Goal: Task Accomplishment & Management: Use online tool/utility

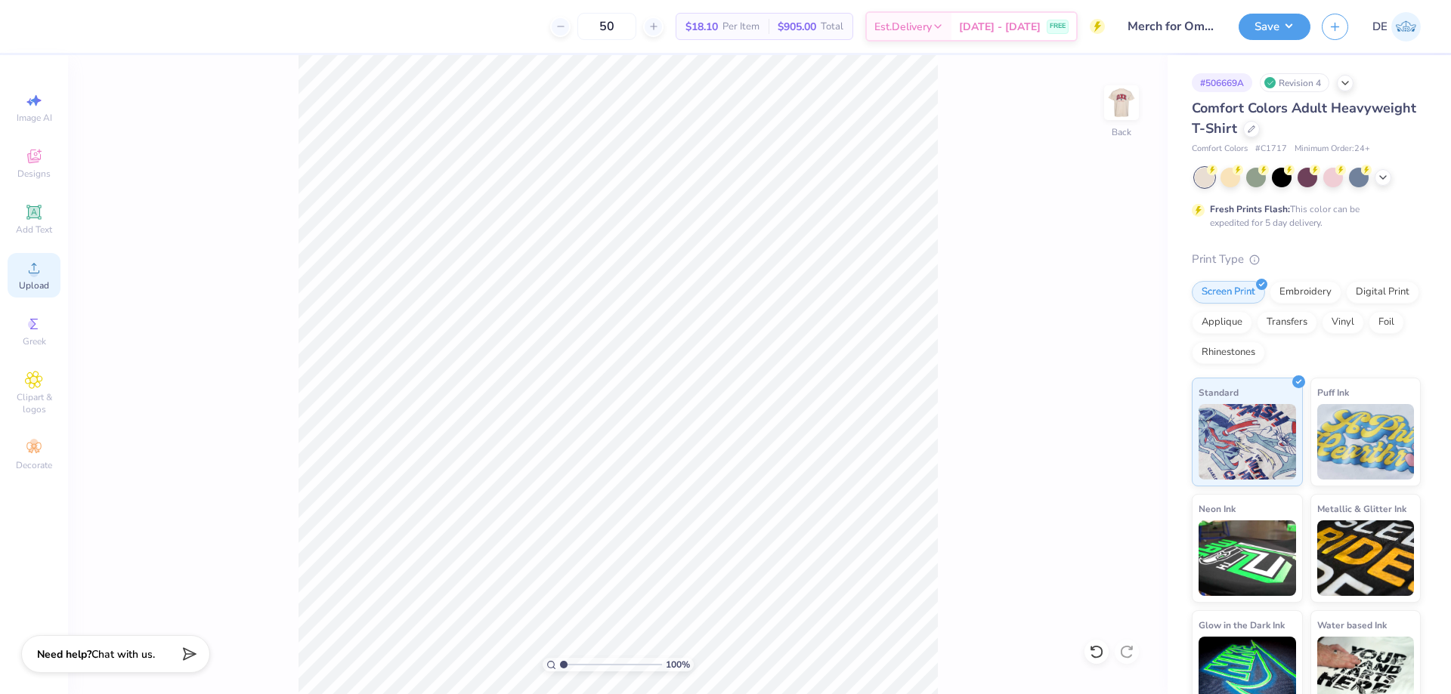
click at [35, 281] on span "Upload" at bounding box center [34, 286] width 30 height 12
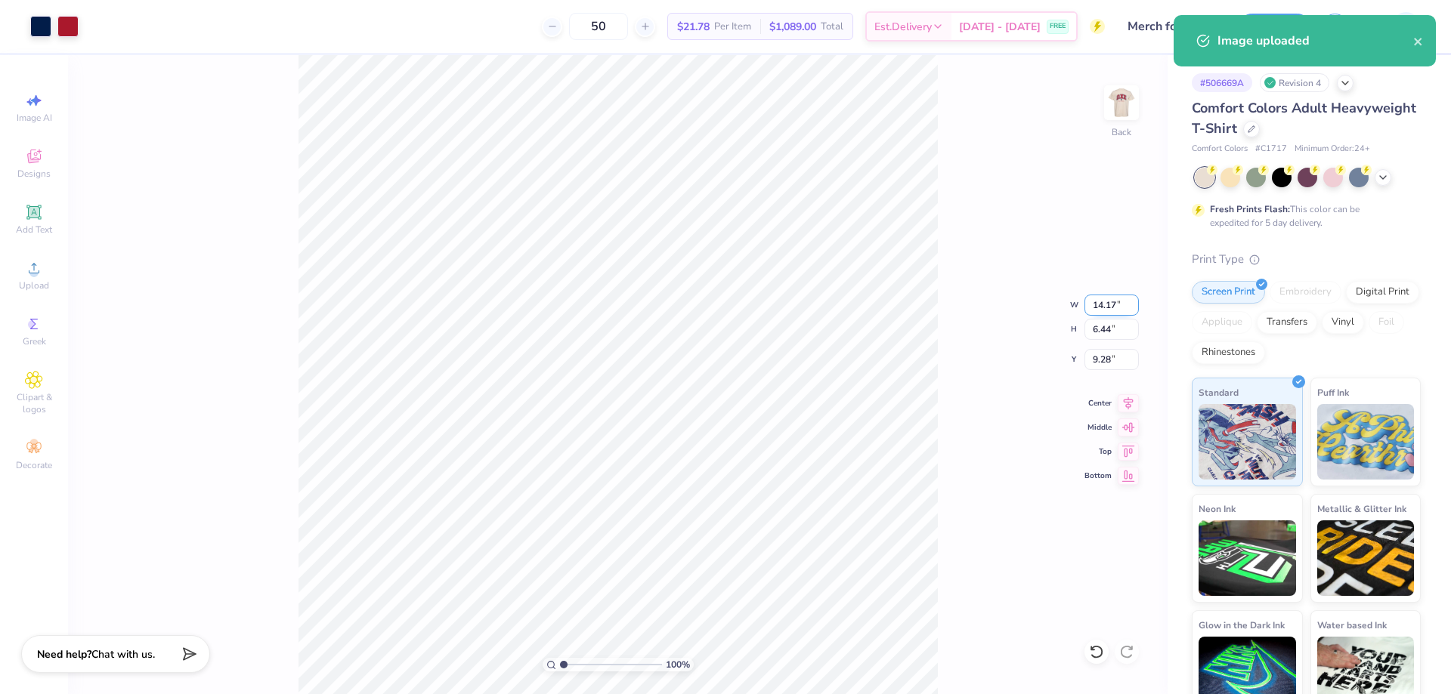
click at [1097, 299] on input "14.17" at bounding box center [1111, 305] width 54 height 21
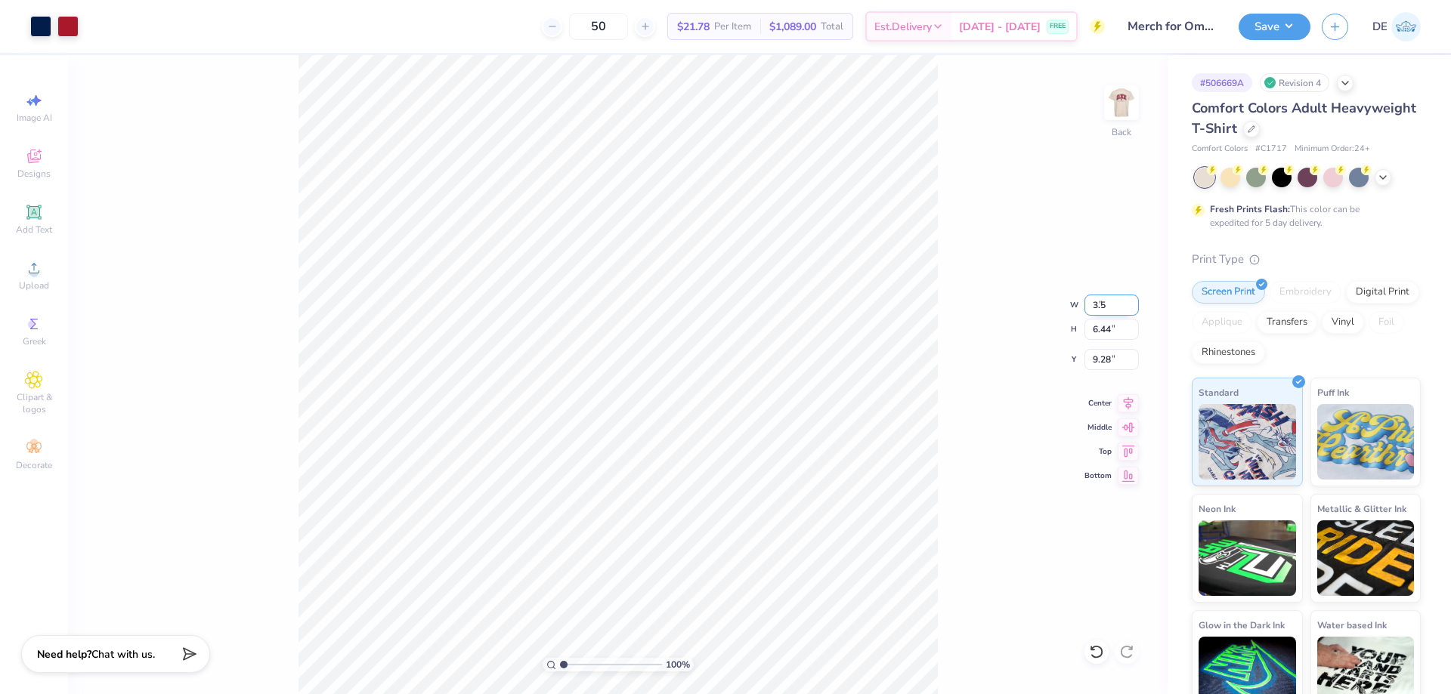
type input "3.50"
type input "1.59"
type input "3.00"
click at [960, 351] on div "100 % Back W 3.50 3.50 " H 1.59 1.59 " Y 3.00 3.00 " Center Middle Top Bottom" at bounding box center [617, 374] width 1099 height 639
click at [1123, 99] on img at bounding box center [1121, 103] width 60 height 60
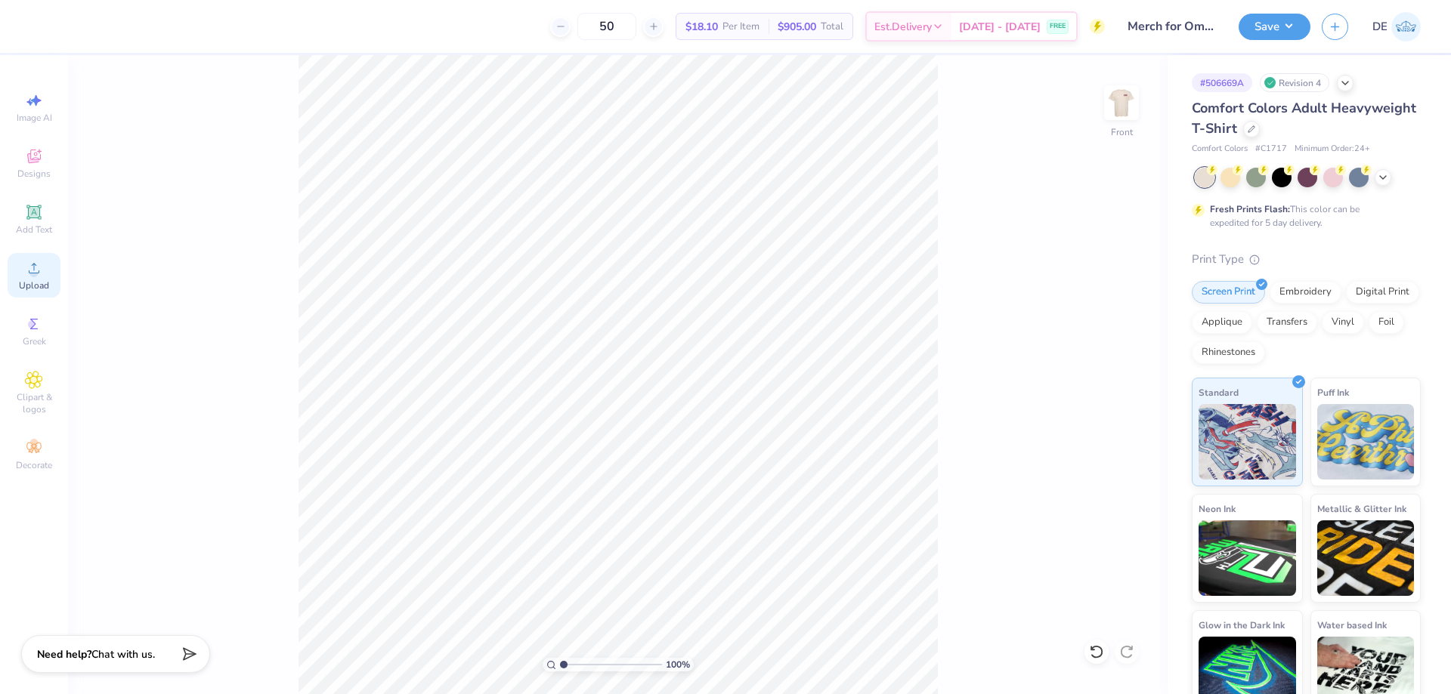
click at [42, 285] on span "Upload" at bounding box center [34, 286] width 30 height 12
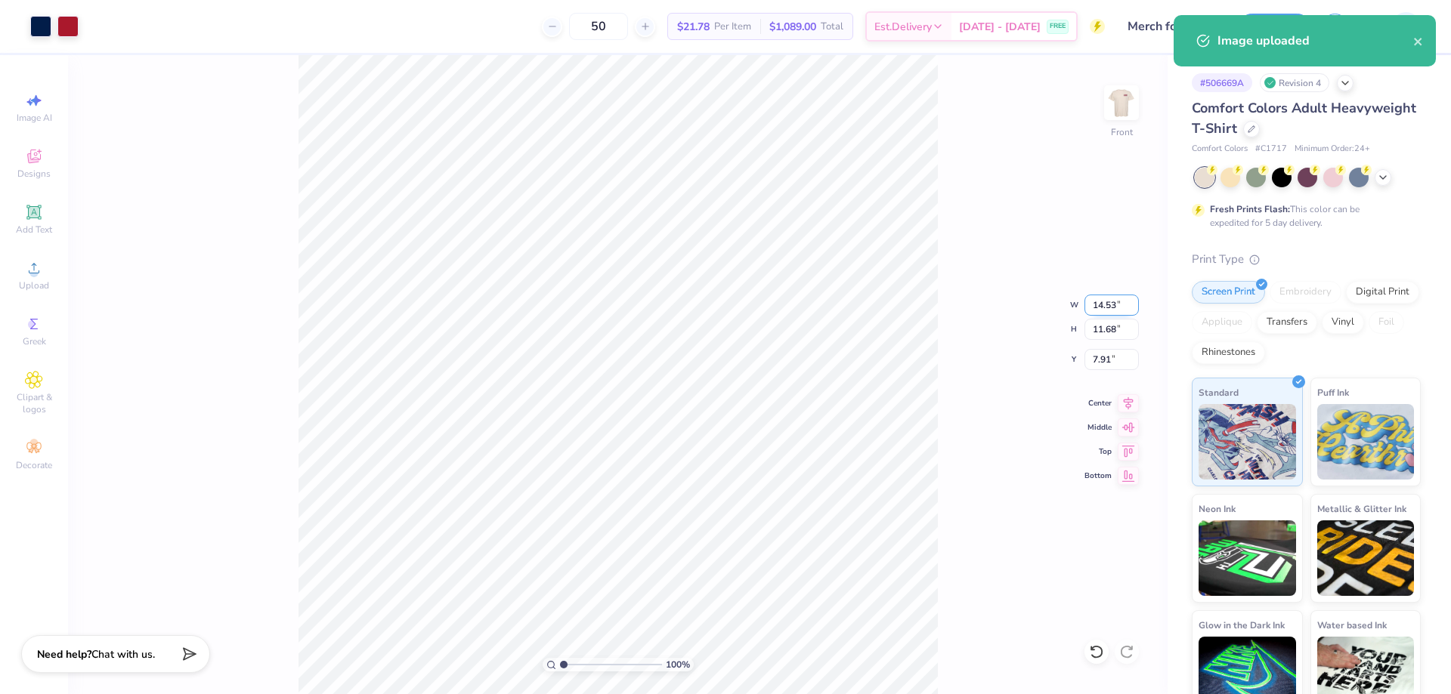
click at [1097, 307] on input "14.53" at bounding box center [1111, 305] width 54 height 21
type input "10.00"
type input "8.03"
click at [1095, 361] on input "9.73" at bounding box center [1111, 359] width 54 height 21
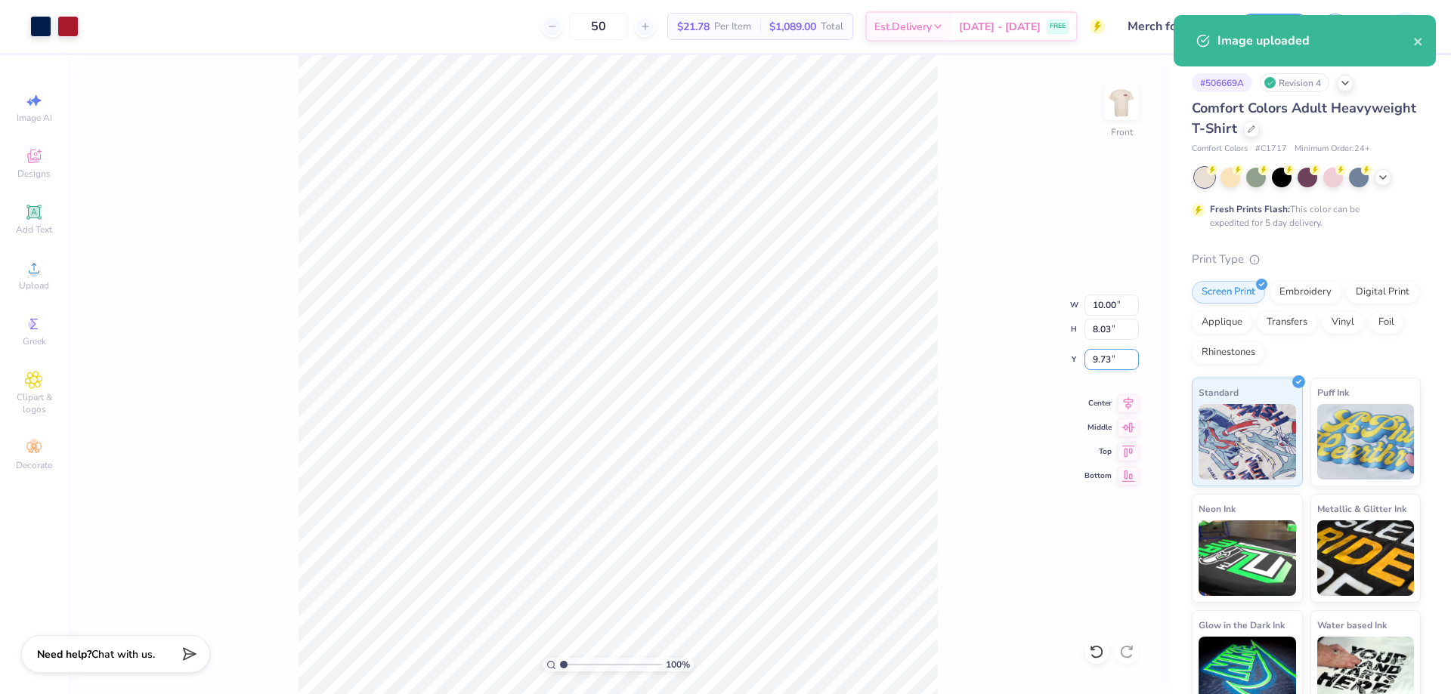
click at [1095, 361] on input "9.73" at bounding box center [1111, 359] width 54 height 21
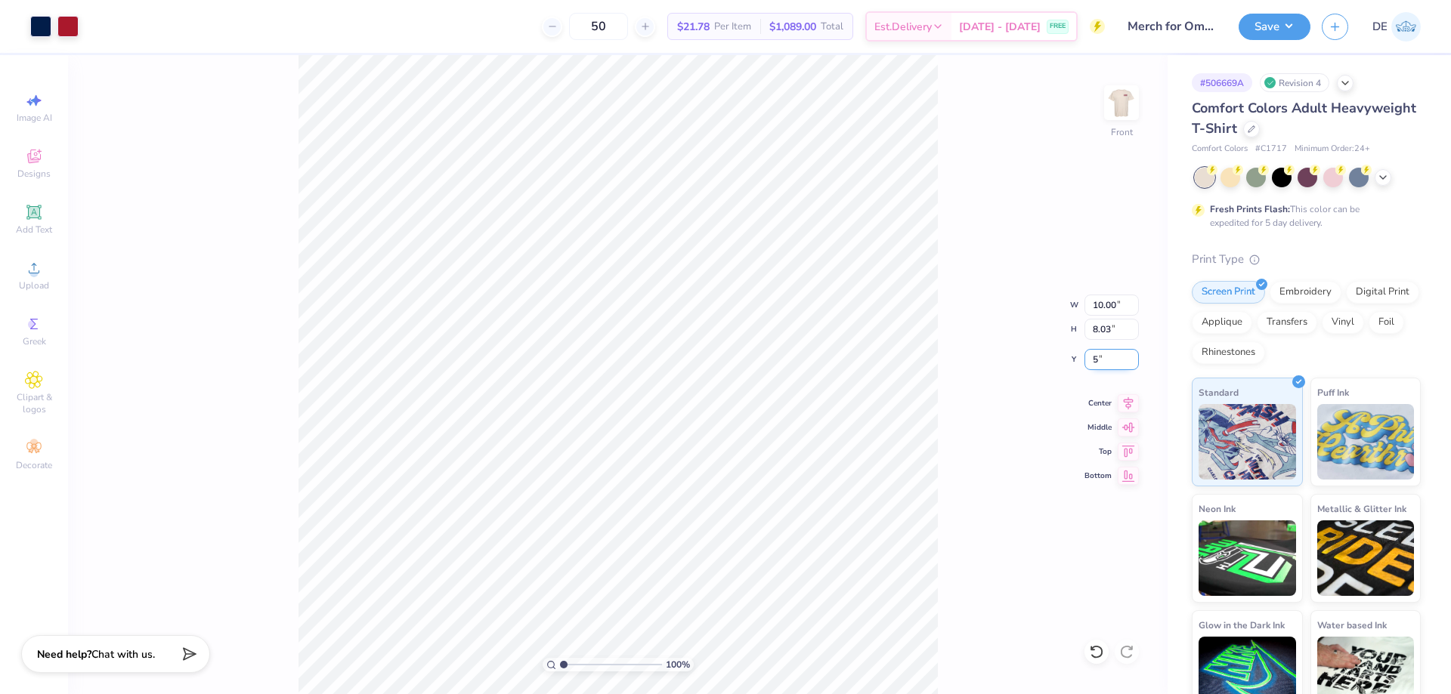
type input "5.00"
click at [1262, 32] on button "Save" at bounding box center [1274, 24] width 72 height 26
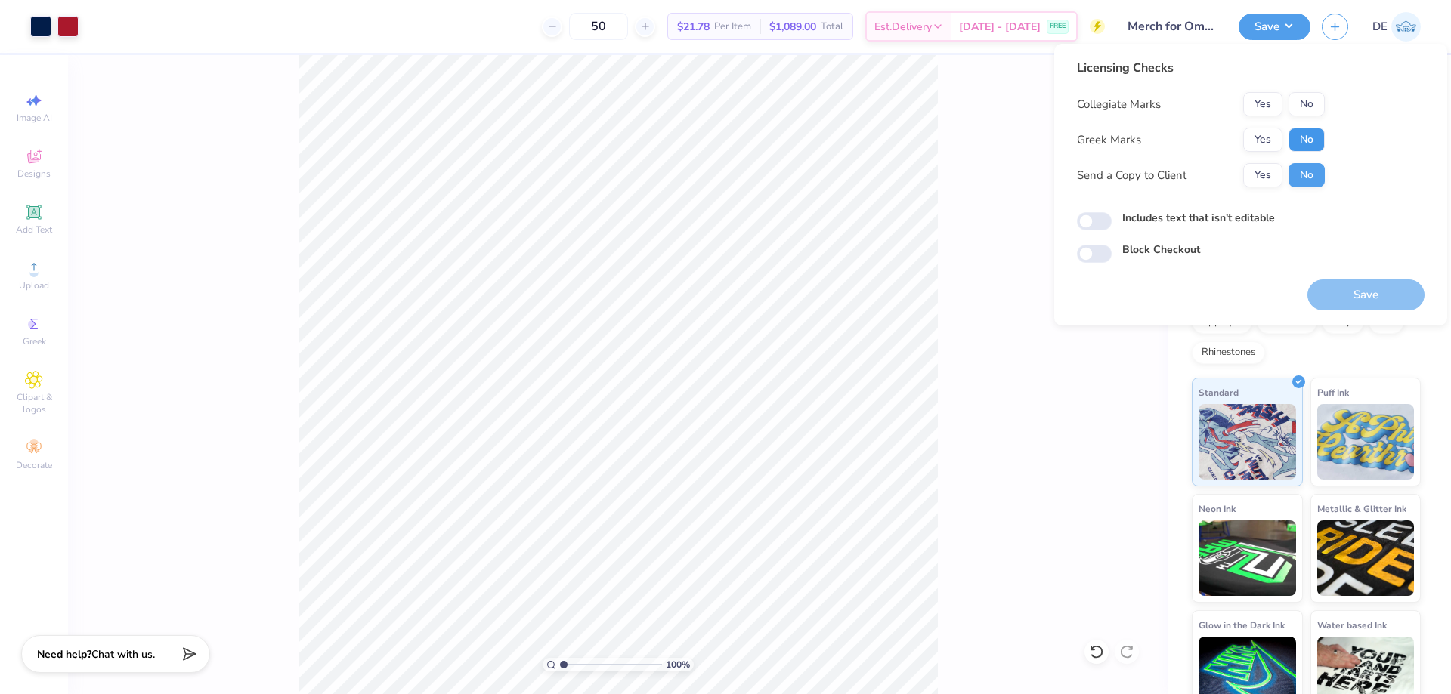
click at [1297, 135] on button "No" at bounding box center [1306, 140] width 36 height 24
click at [1309, 108] on button "No" at bounding box center [1306, 104] width 36 height 24
click at [1275, 130] on button "Yes" at bounding box center [1262, 140] width 39 height 24
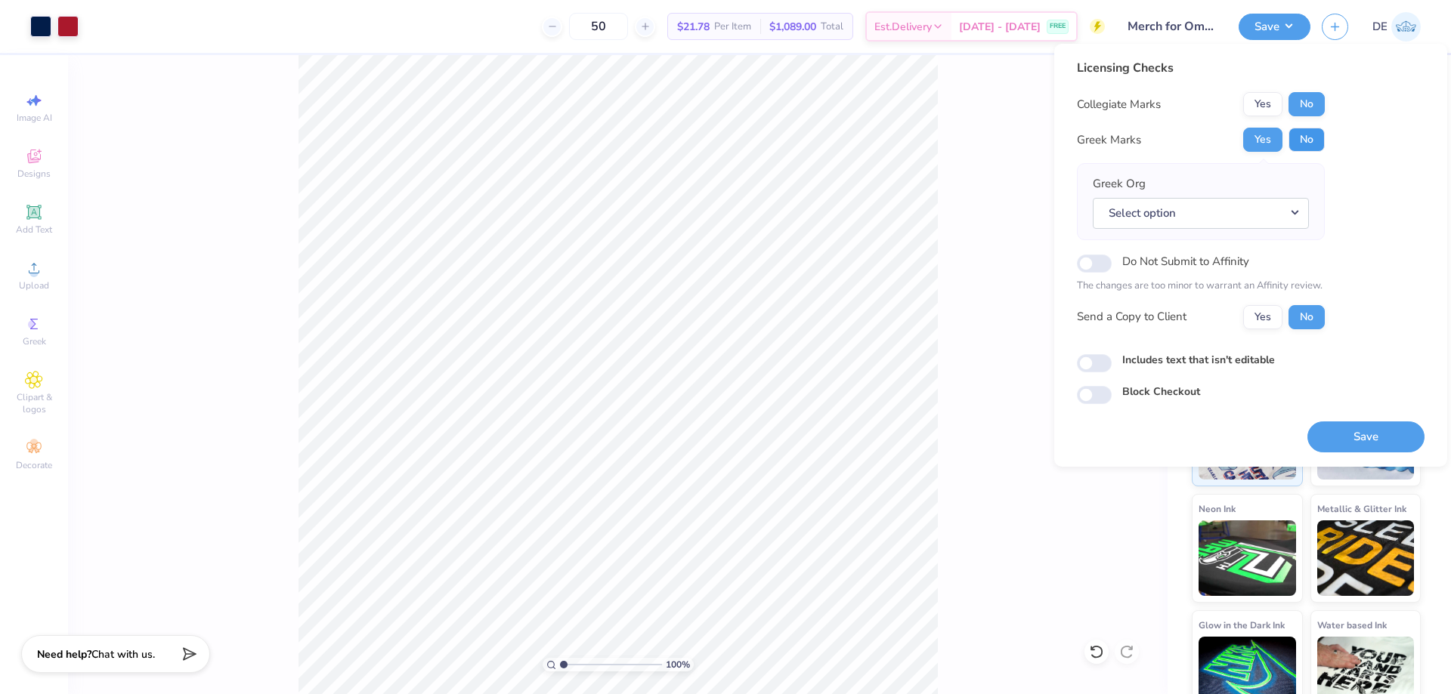
click at [1299, 134] on button "No" at bounding box center [1306, 140] width 36 height 24
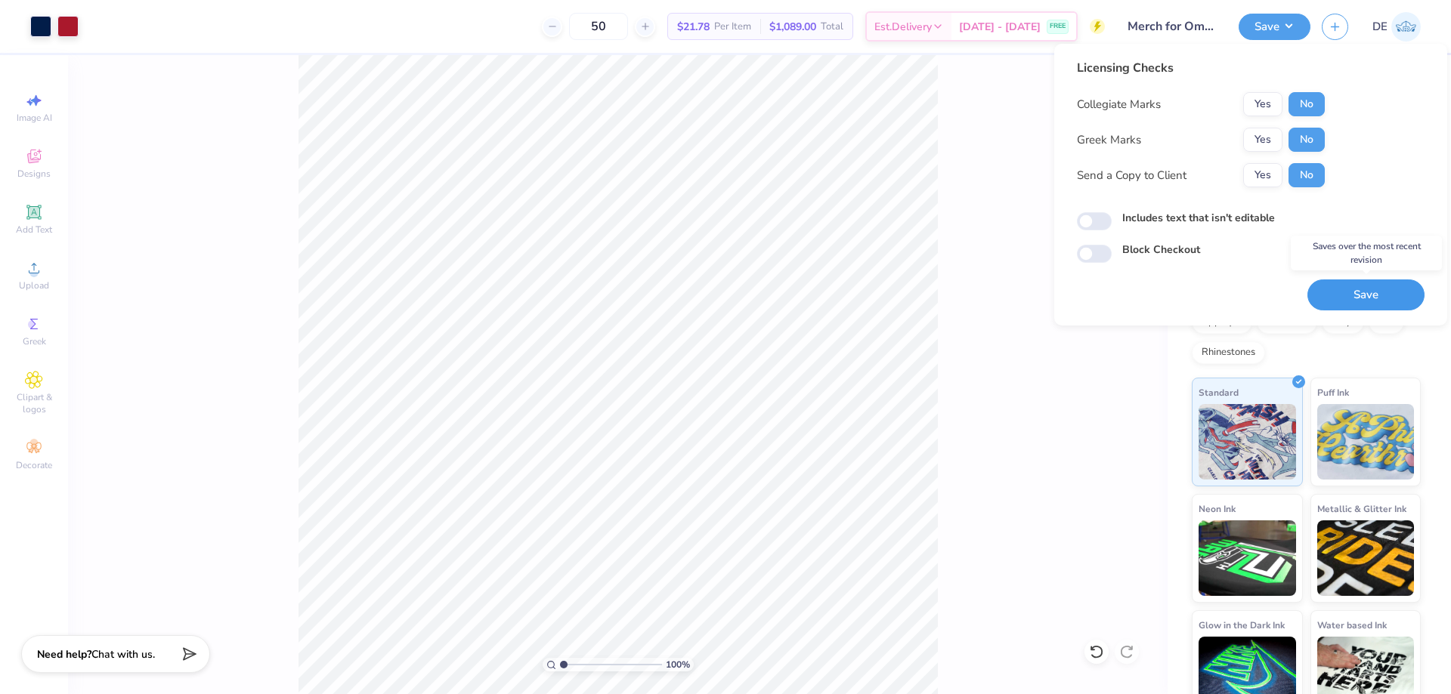
click at [1371, 294] on button "Save" at bounding box center [1365, 295] width 117 height 31
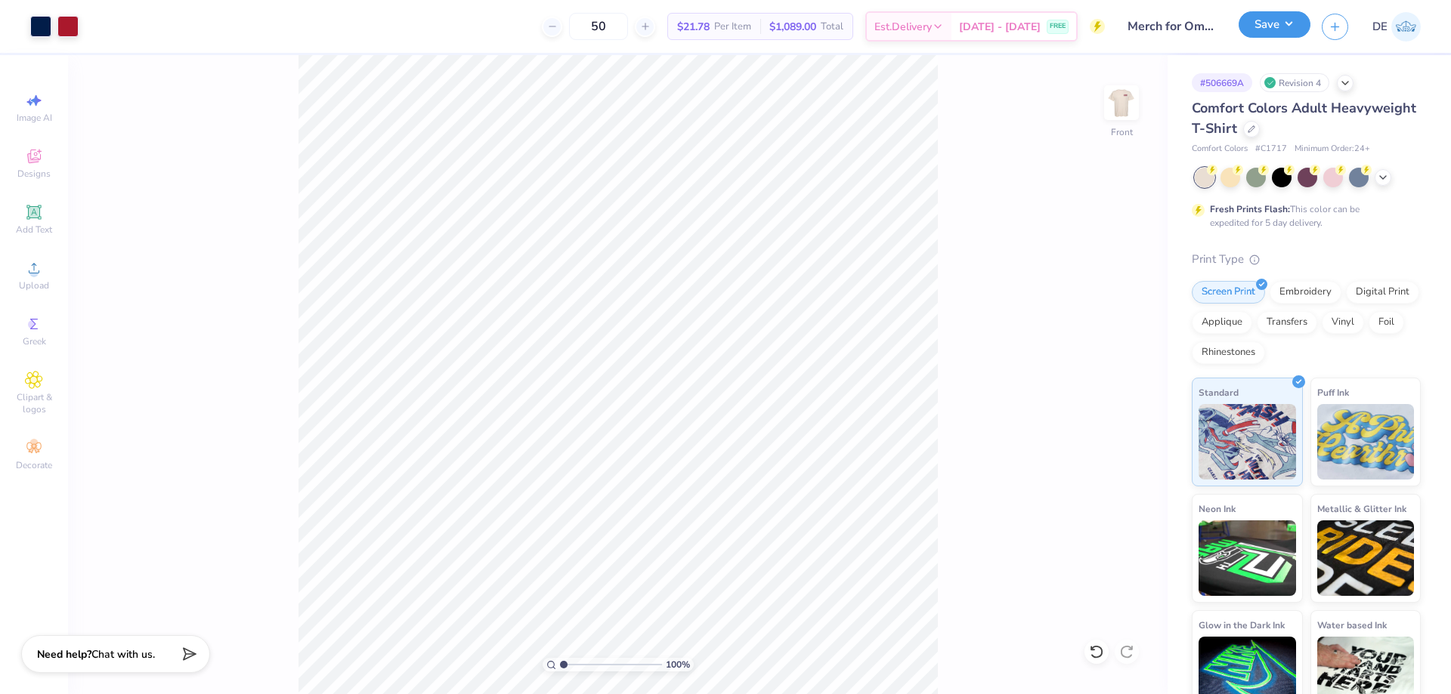
click at [1267, 29] on button "Save" at bounding box center [1274, 24] width 72 height 26
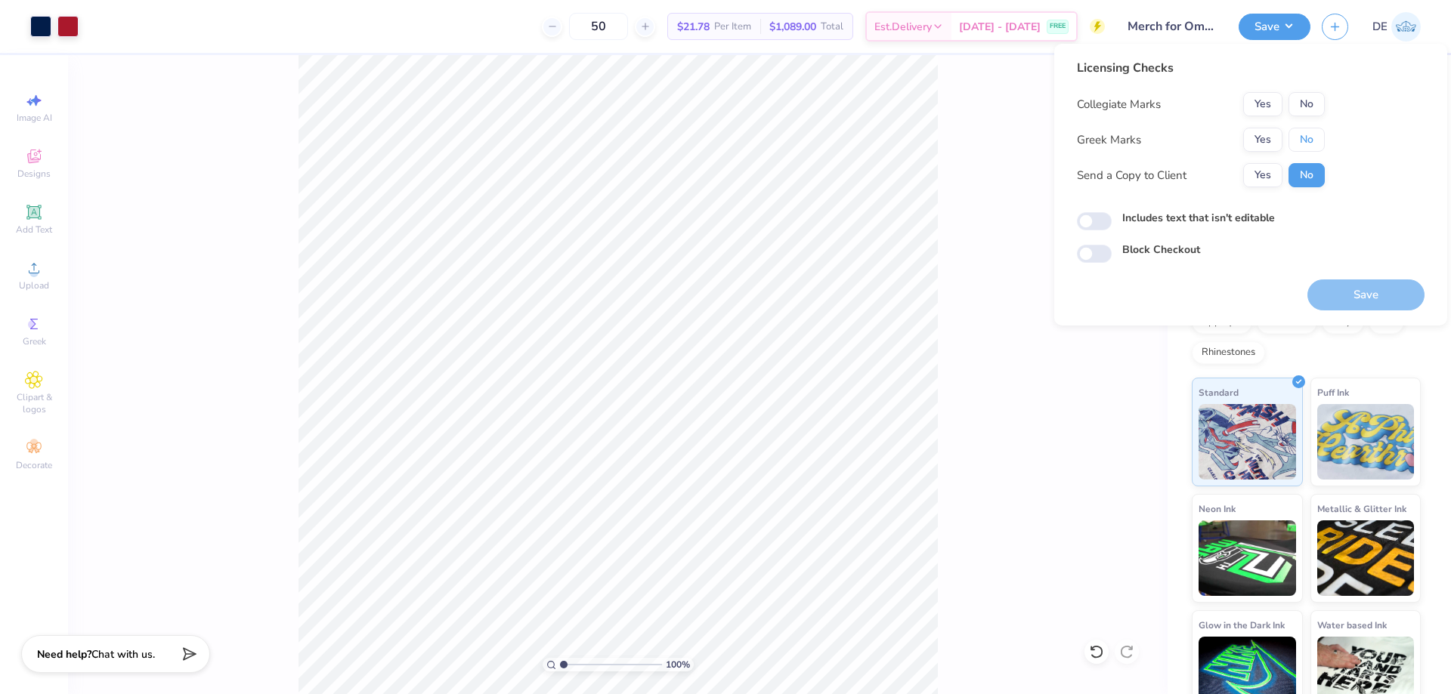
drag, startPoint x: 1311, startPoint y: 149, endPoint x: 1309, endPoint y: 125, distance: 23.5
click at [1310, 147] on button "No" at bounding box center [1306, 140] width 36 height 24
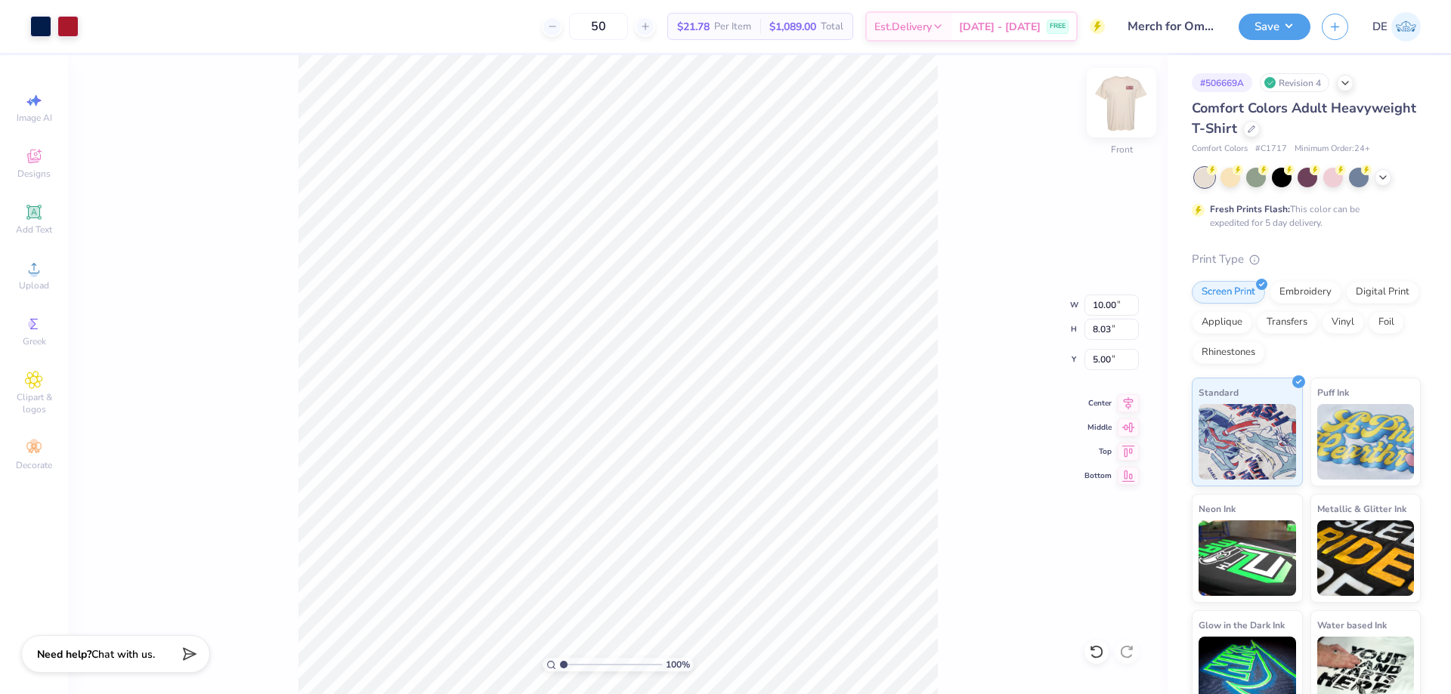
click at [1133, 110] on img at bounding box center [1121, 103] width 60 height 60
click at [1300, 25] on button "Save" at bounding box center [1274, 24] width 72 height 26
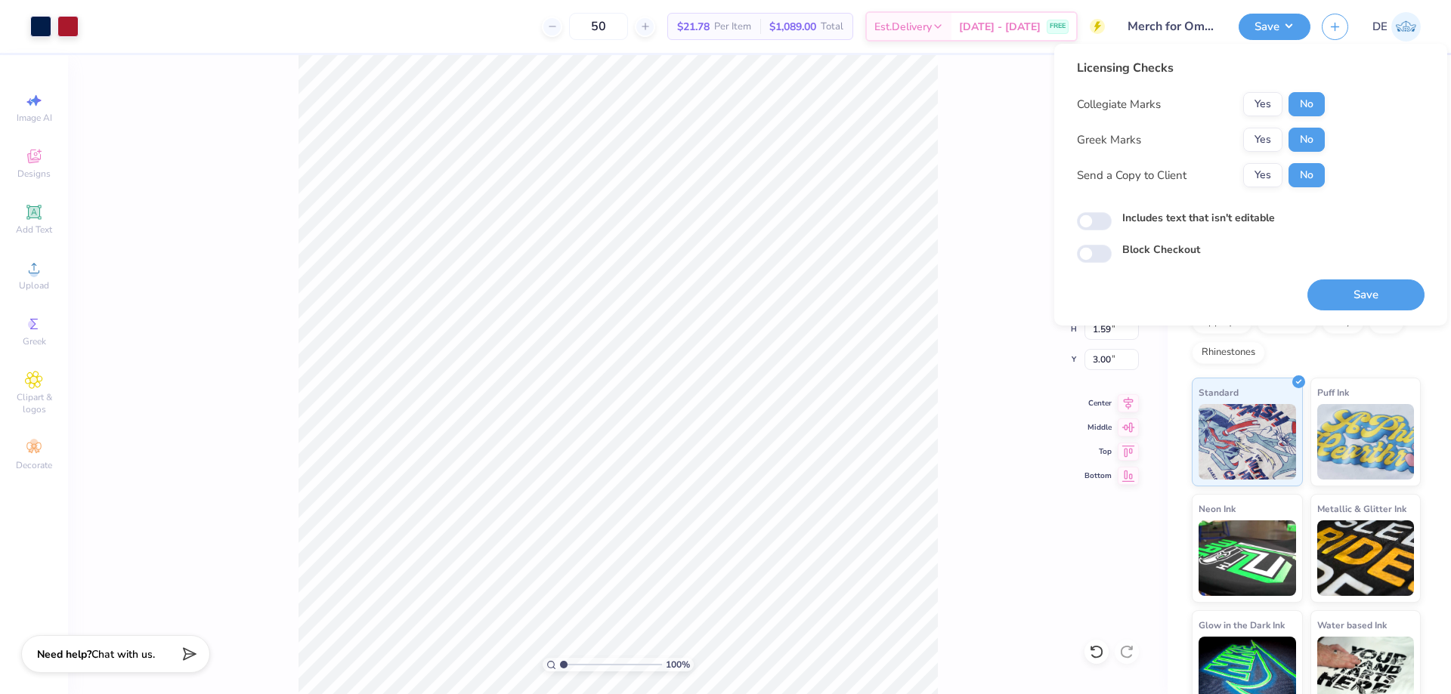
click at [1340, 298] on button "Save" at bounding box center [1365, 295] width 117 height 31
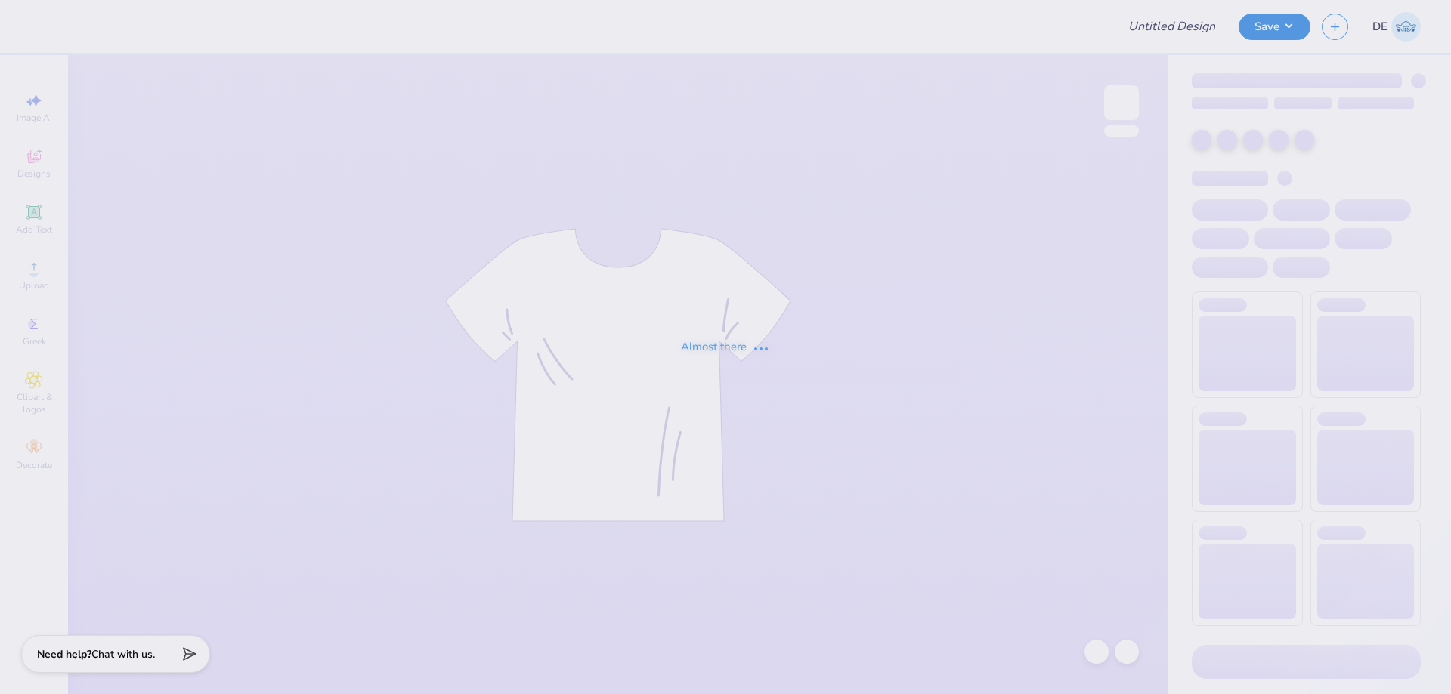
type input "gamma phi beta parents weekend"
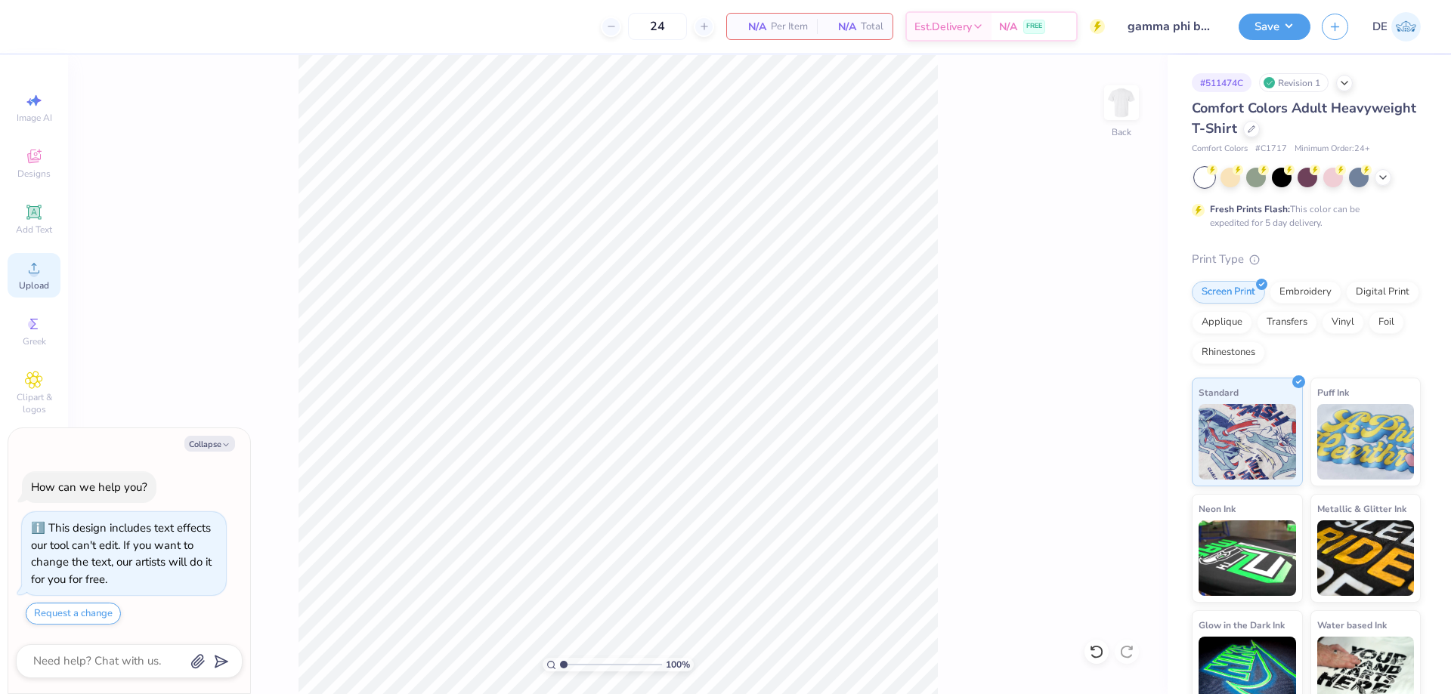
click at [40, 287] on span "Upload" at bounding box center [34, 286] width 30 height 12
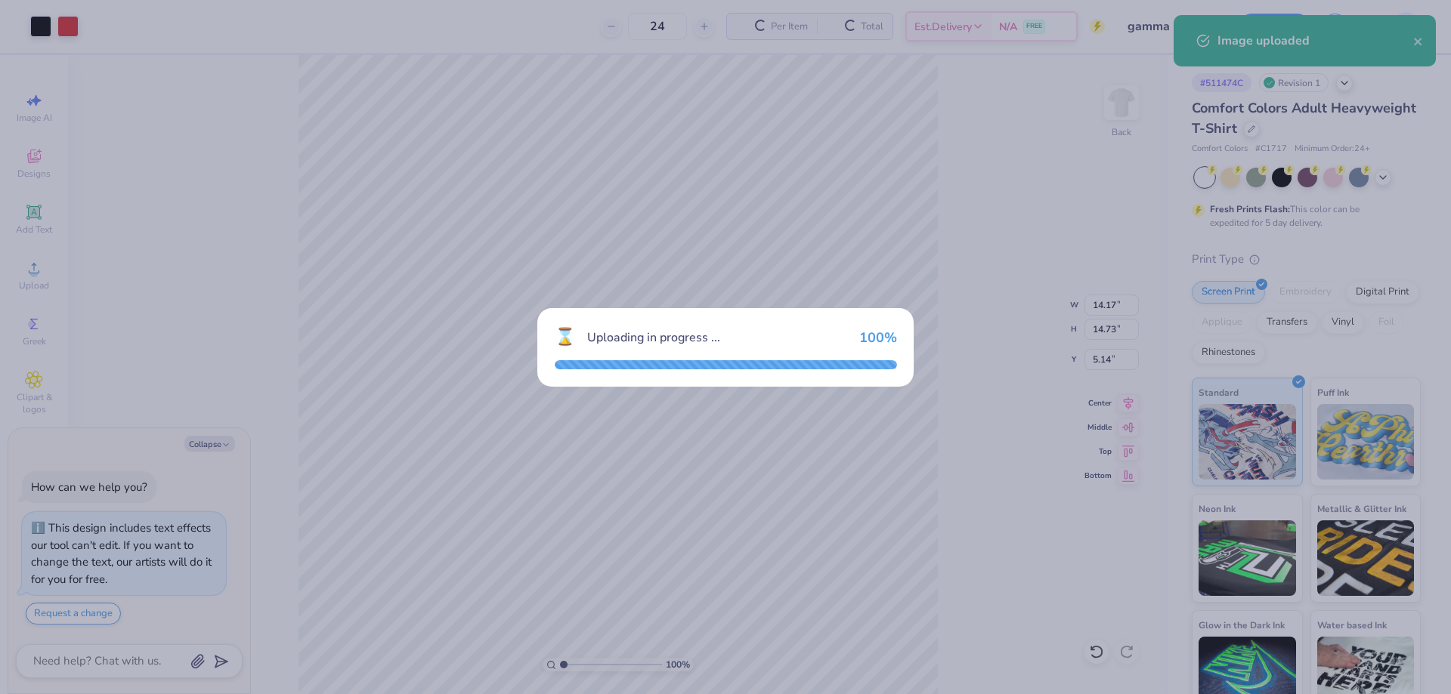
type textarea "x"
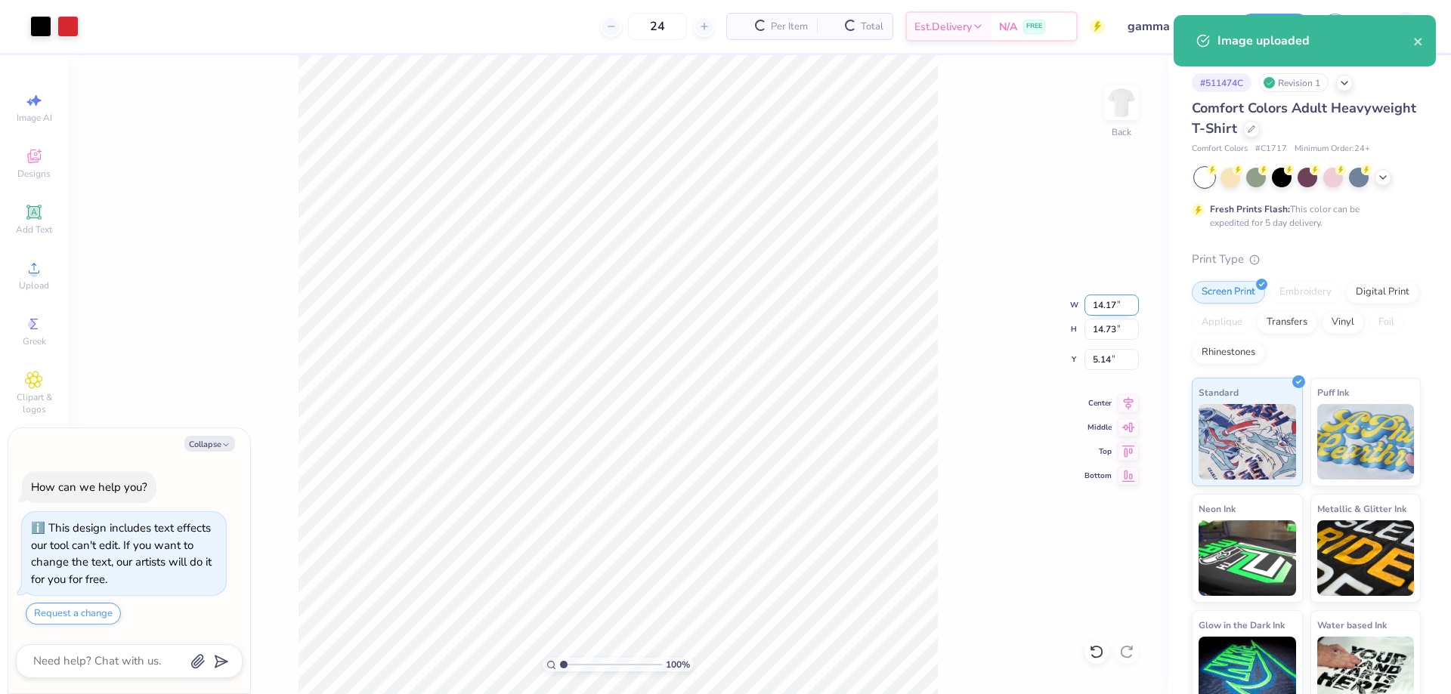
click at [1102, 307] on input "14.17" at bounding box center [1111, 305] width 54 height 21
type input "12"
type textarea "x"
type input "12.00"
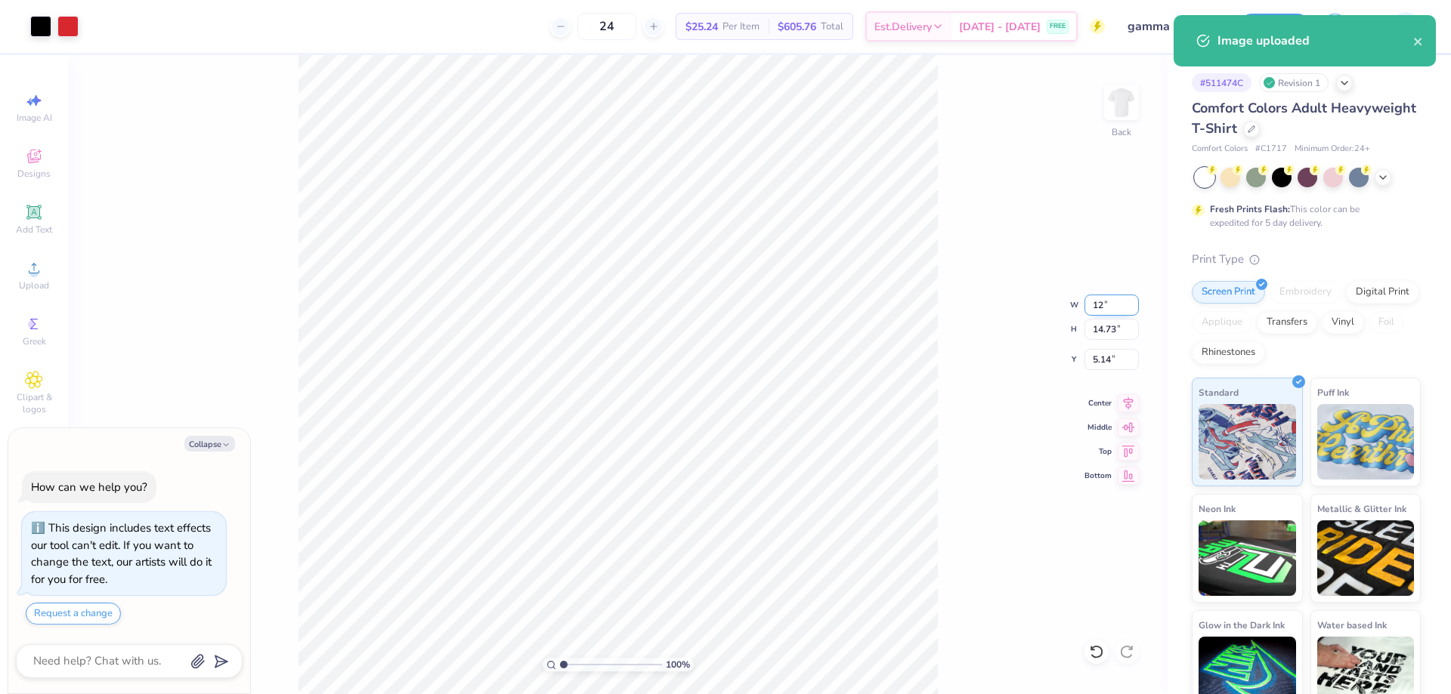
type input "12.47"
click at [1102, 369] on input "6.27" at bounding box center [1111, 359] width 54 height 21
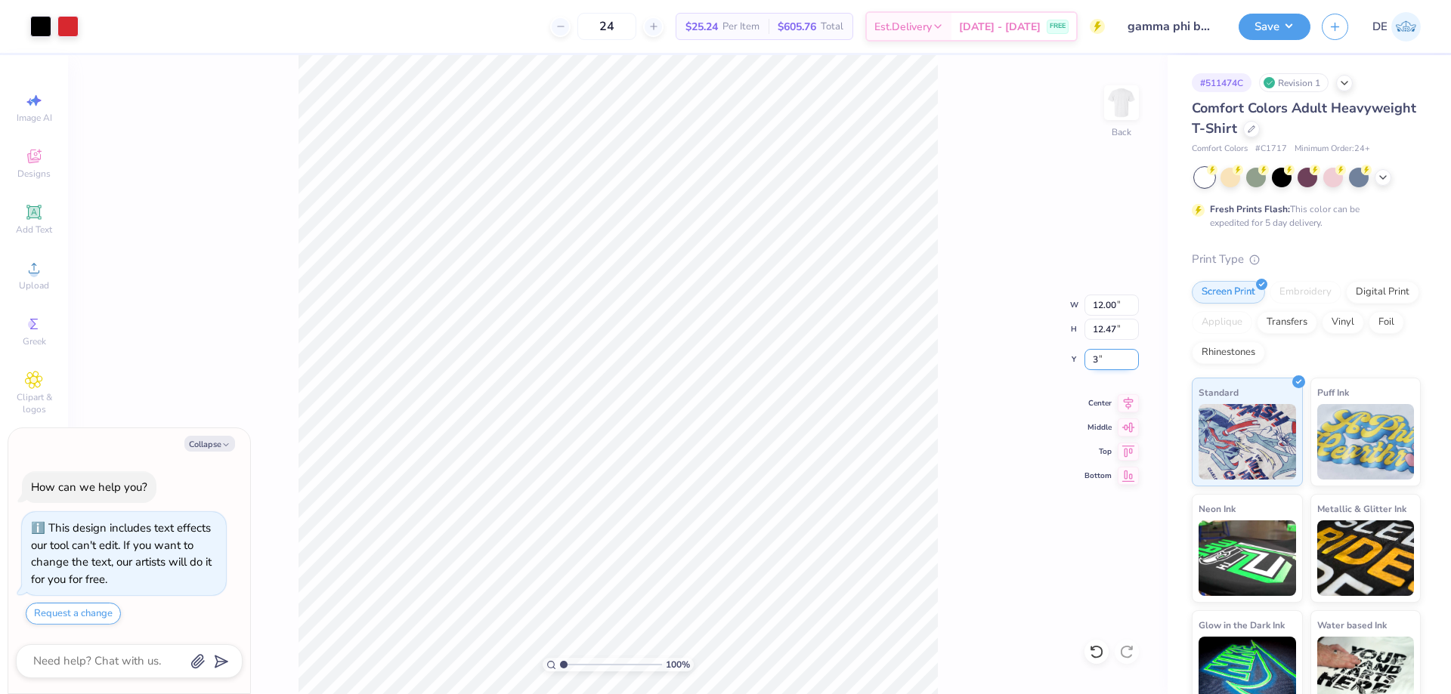
type input "3"
type textarea "x"
type input "3.00"
type textarea "x"
click at [1100, 314] on input "12.00" at bounding box center [1111, 305] width 54 height 21
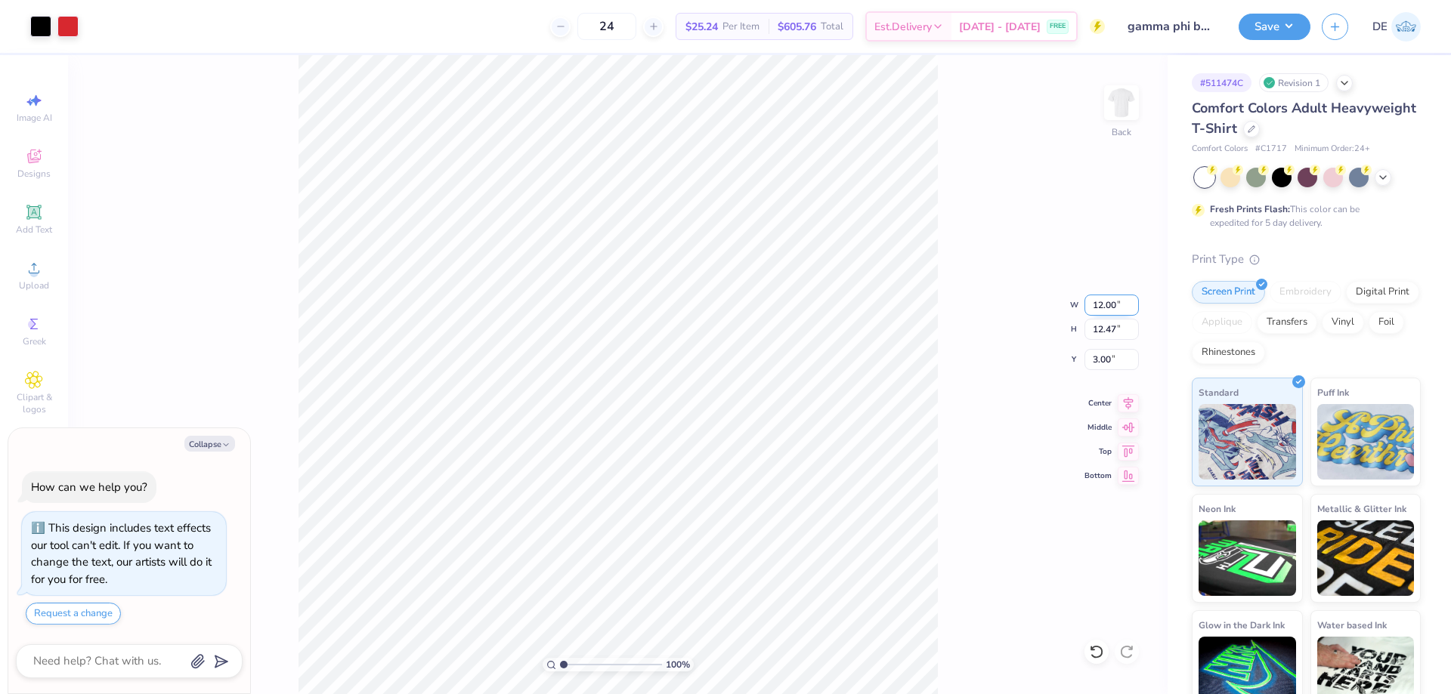
click at [1100, 314] on input "12.00" at bounding box center [1111, 305] width 54 height 21
type input "12"
click at [1104, 363] on input "3.00" at bounding box center [1111, 359] width 54 height 21
type textarea "x"
click at [1104, 363] on input "3.00" at bounding box center [1111, 359] width 54 height 21
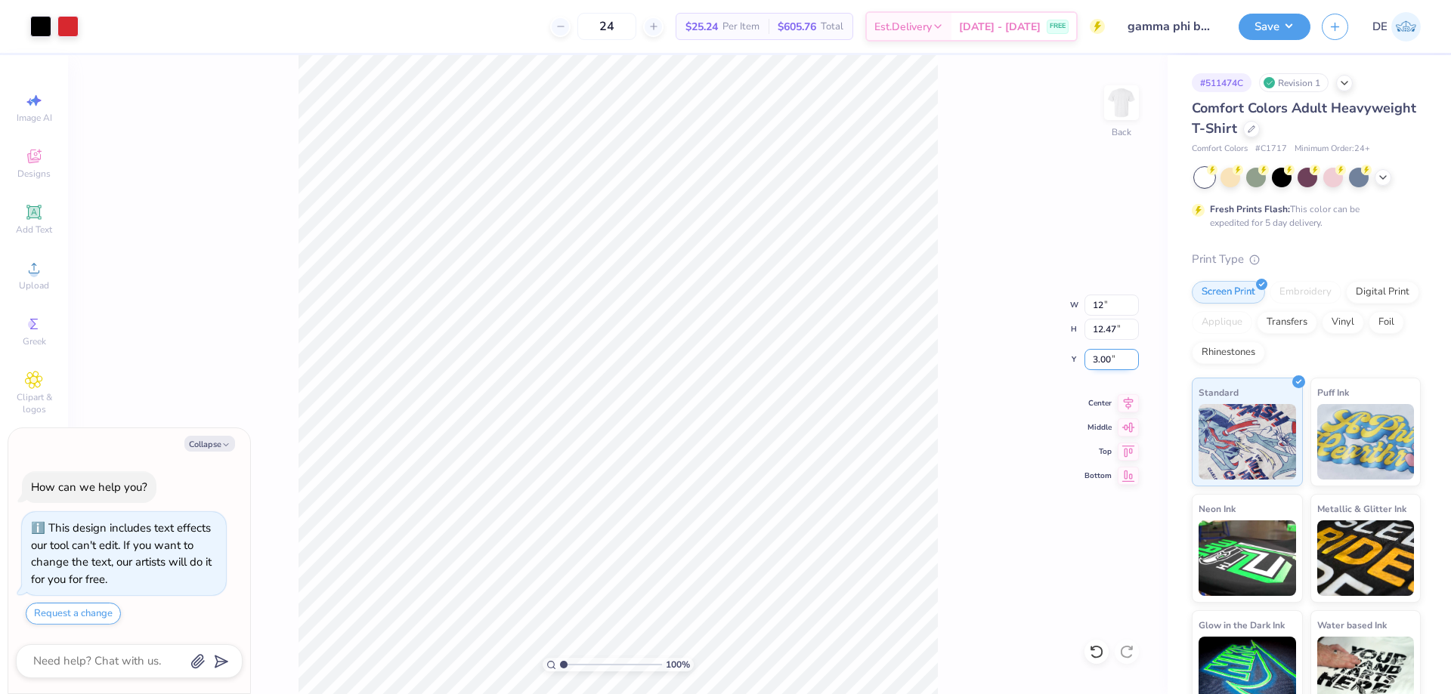
click at [1104, 363] on input "3.00" at bounding box center [1111, 359] width 54 height 21
type input "3"
type textarea "x"
type input "3.00"
click at [1253, 39] on button "Save" at bounding box center [1274, 27] width 72 height 26
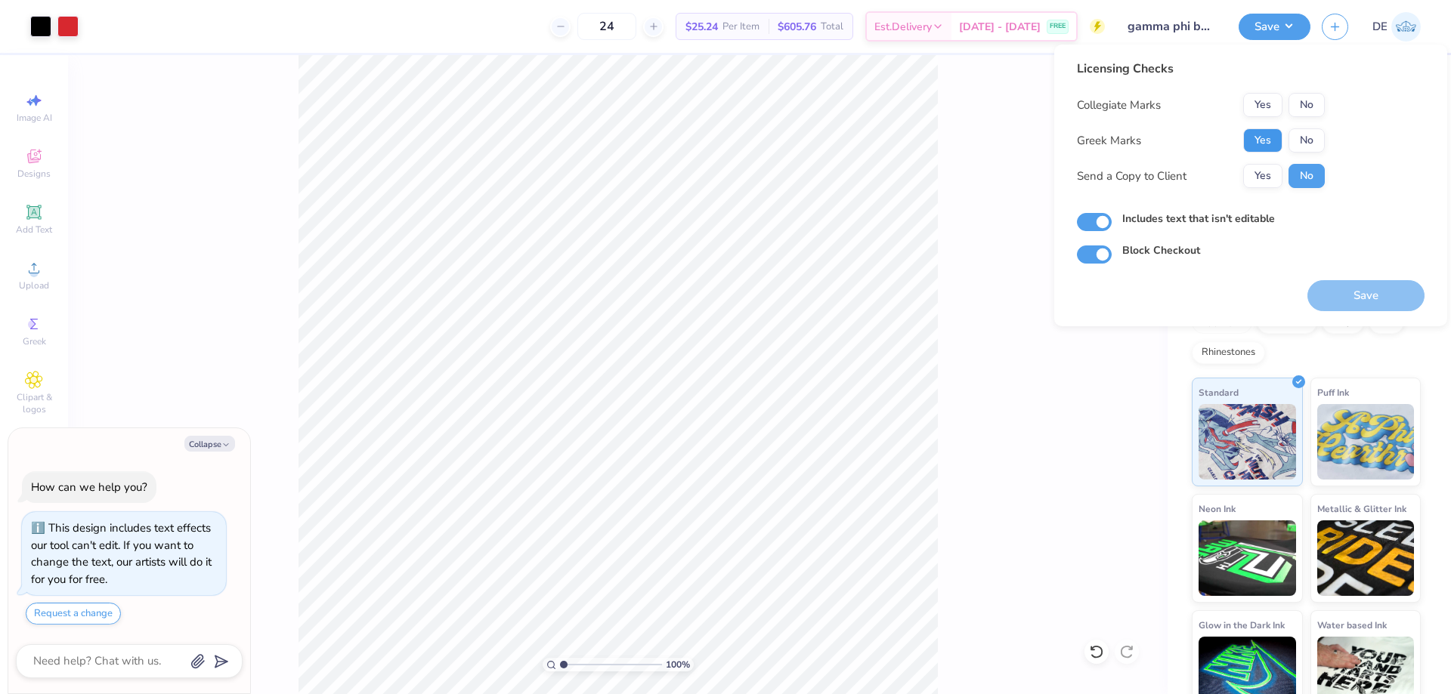
click at [1273, 137] on button "Yes" at bounding box center [1262, 140] width 39 height 24
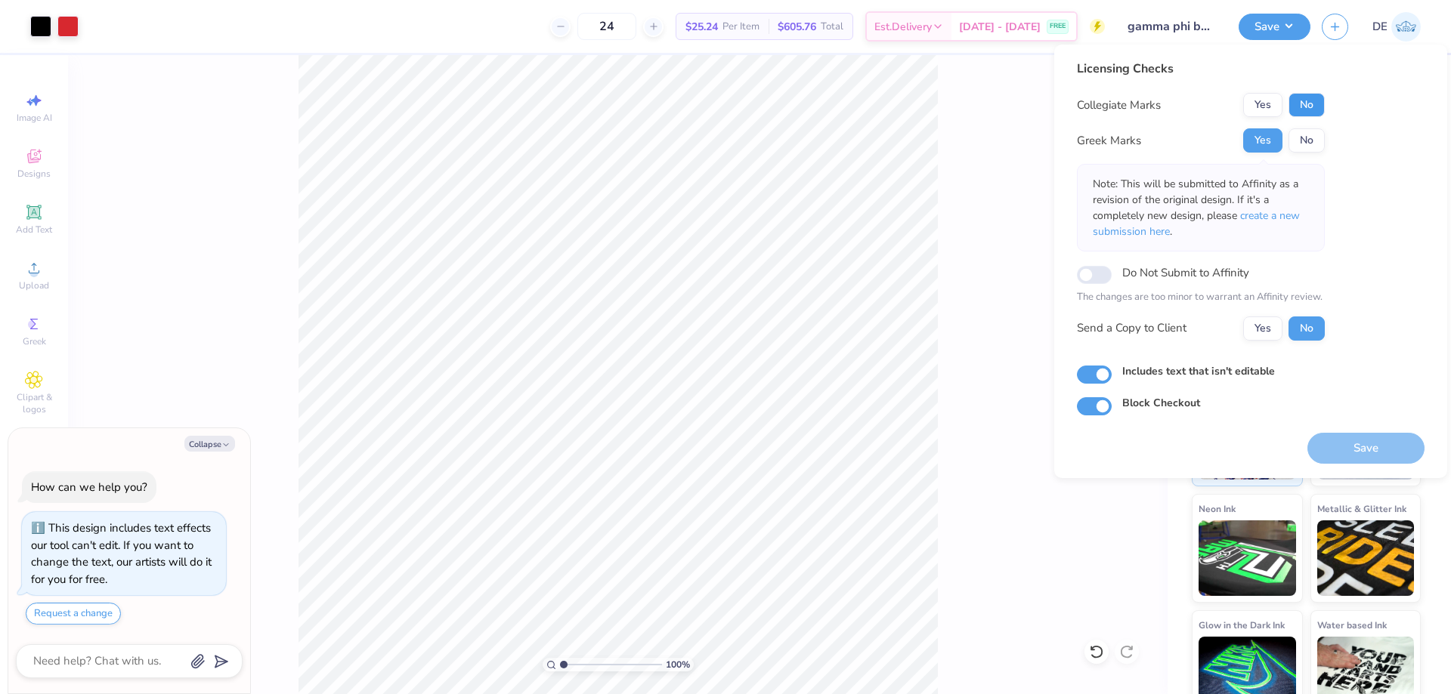
click at [1317, 104] on button "No" at bounding box center [1306, 105] width 36 height 24
click at [1380, 447] on button "Save" at bounding box center [1365, 448] width 117 height 31
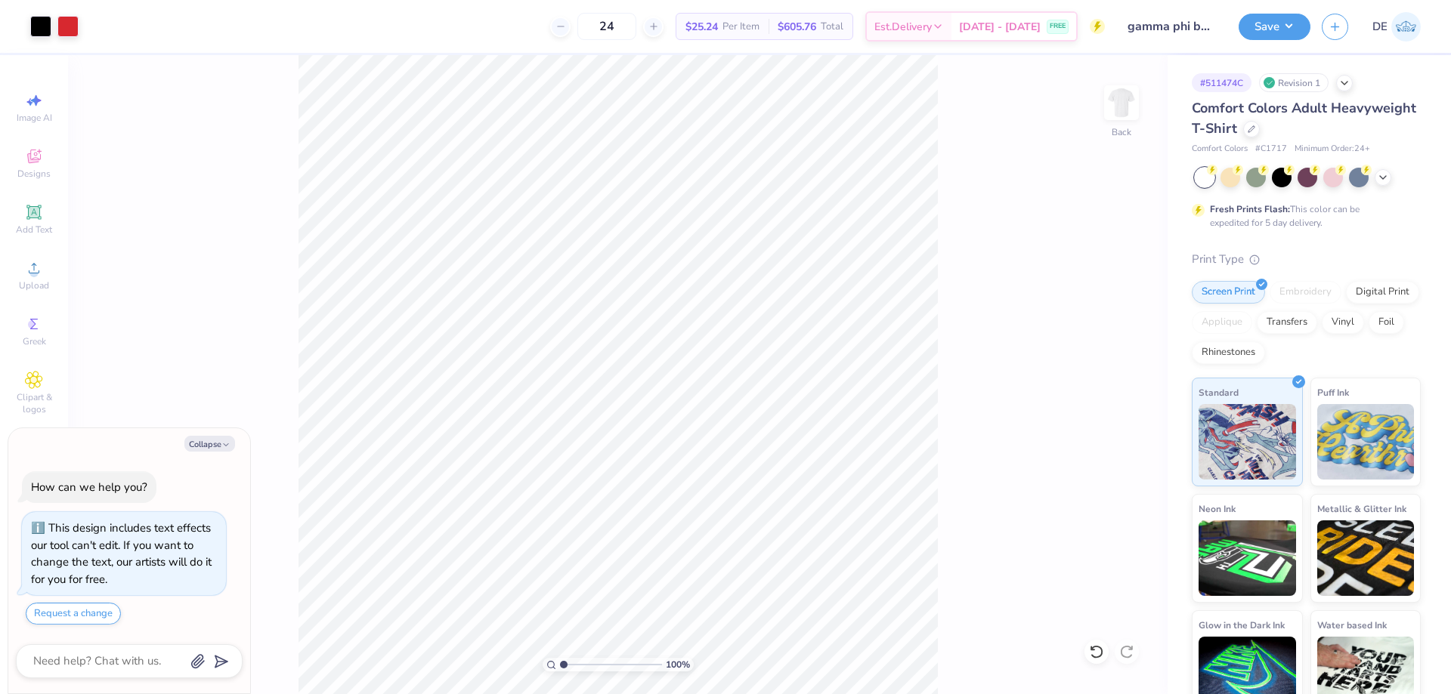
type textarea "x"
